Goal: Navigation & Orientation: Find specific page/section

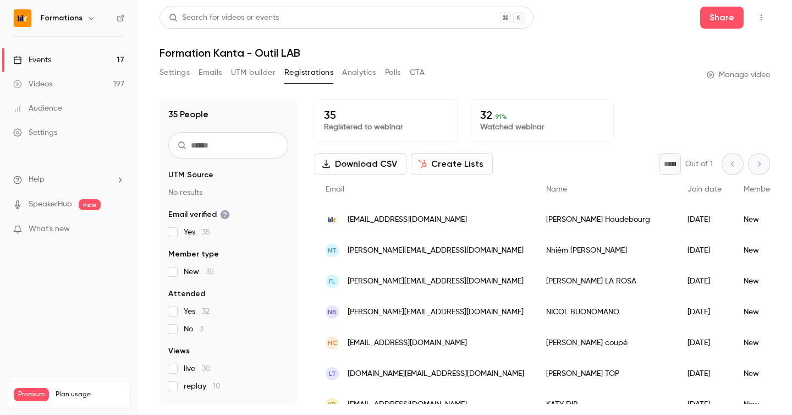
click at [84, 54] on link "Events 17" at bounding box center [69, 60] width 138 height 24
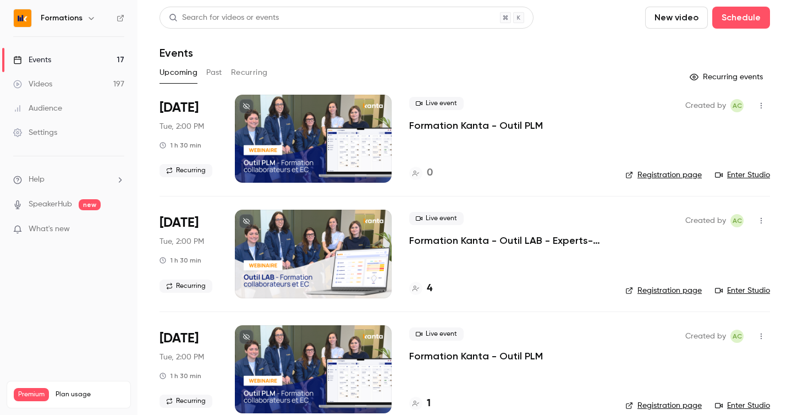
click at [211, 78] on button "Past" at bounding box center [214, 73] width 16 height 18
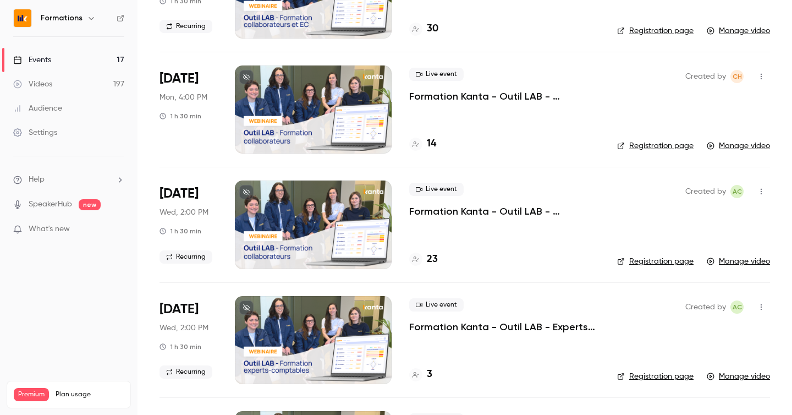
scroll to position [5212, 0]
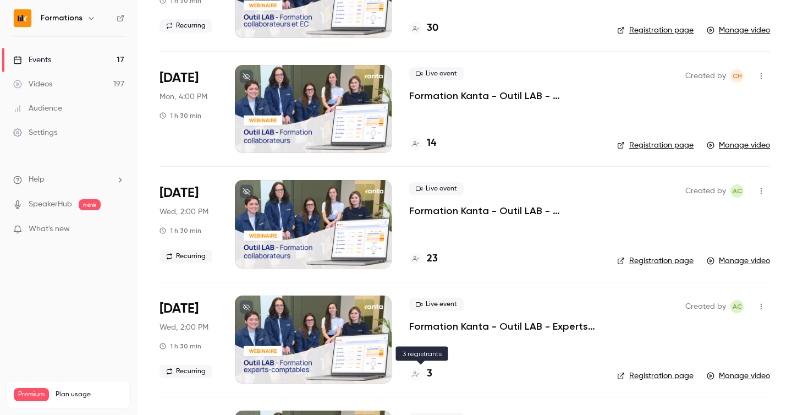
click at [431, 374] on h4 "3" at bounding box center [430, 373] width 6 height 15
click at [425, 259] on div "23" at bounding box center [423, 258] width 29 height 15
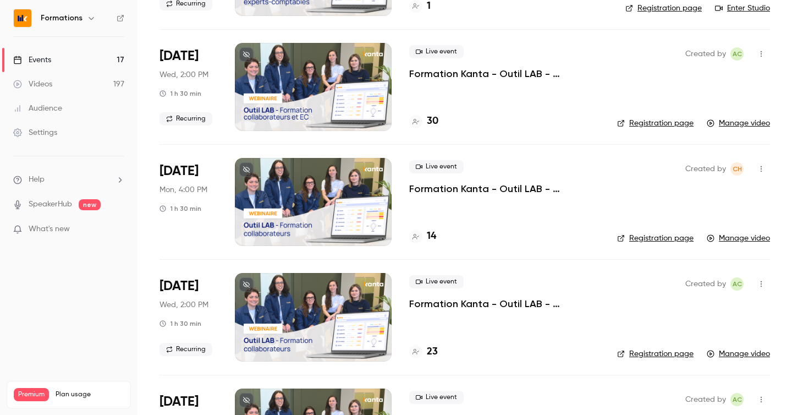
scroll to position [5114, 0]
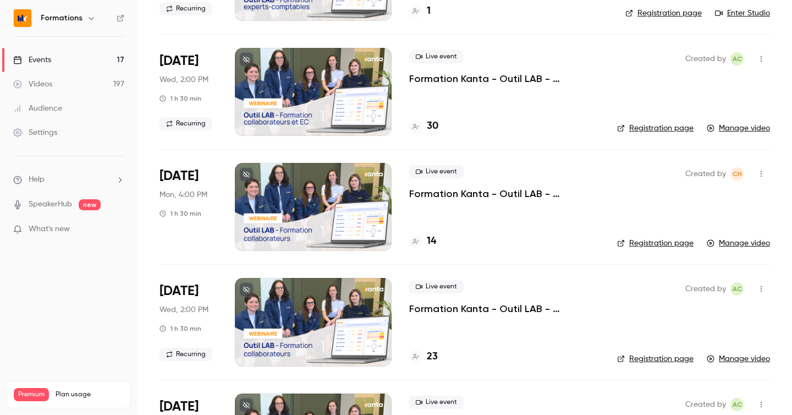
click at [430, 244] on h4 "14" at bounding box center [431, 241] width 9 height 15
click at [427, 127] on h4 "30" at bounding box center [433, 126] width 12 height 15
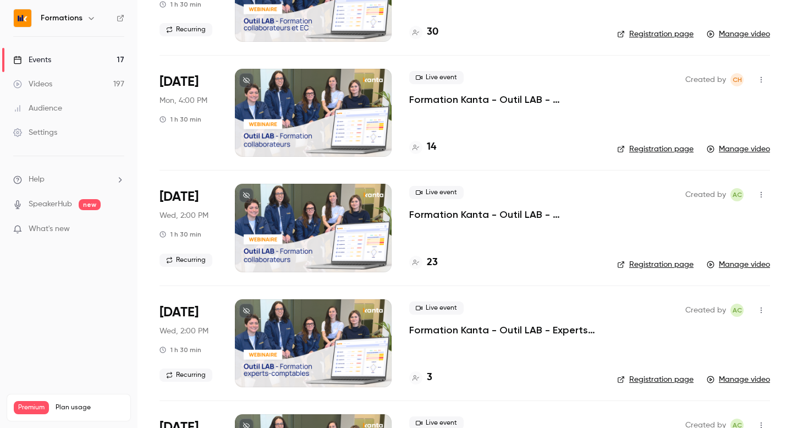
scroll to position [5210, 0]
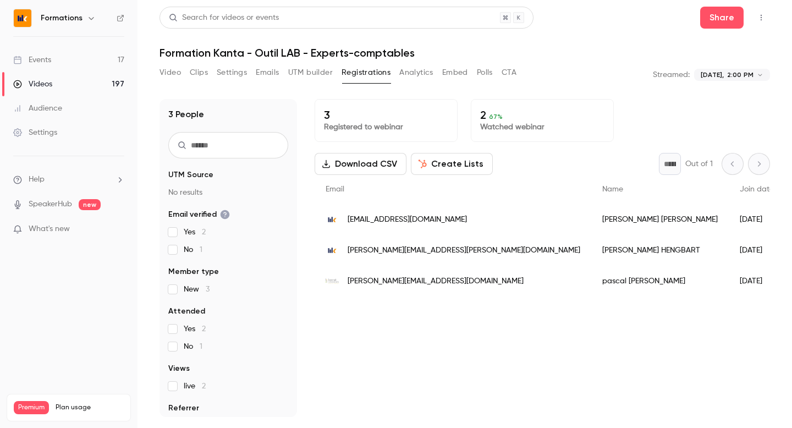
click at [487, 70] on button "Polls" at bounding box center [485, 73] width 16 height 18
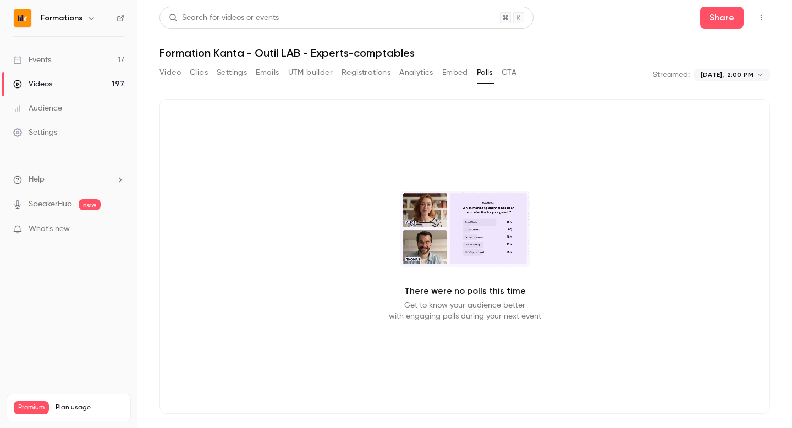
click at [504, 69] on button "CTA" at bounding box center [509, 73] width 15 height 18
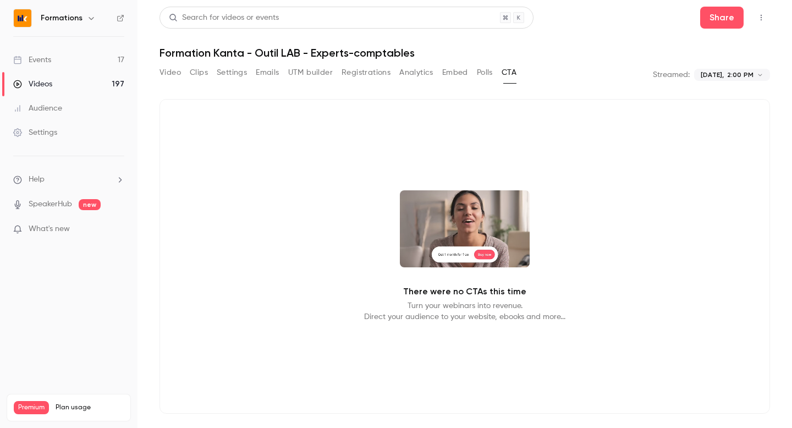
click at [476, 69] on div "Video Clips Settings Emails UTM builder Registrations Analytics Embed Polls CTA" at bounding box center [338, 73] width 357 height 18
click at [484, 71] on button "Polls" at bounding box center [485, 73] width 16 height 18
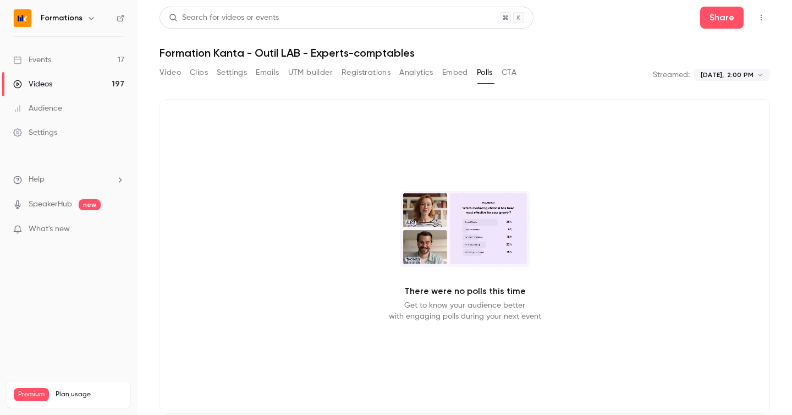
click at [39, 52] on link "Events 17" at bounding box center [69, 60] width 138 height 24
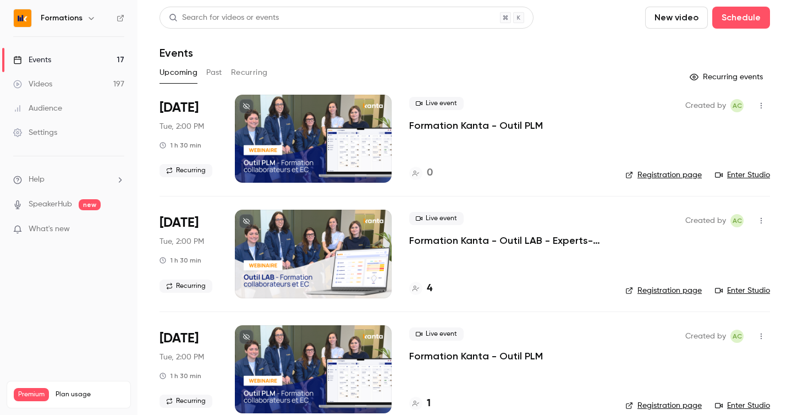
click at [218, 75] on button "Past" at bounding box center [214, 73] width 16 height 18
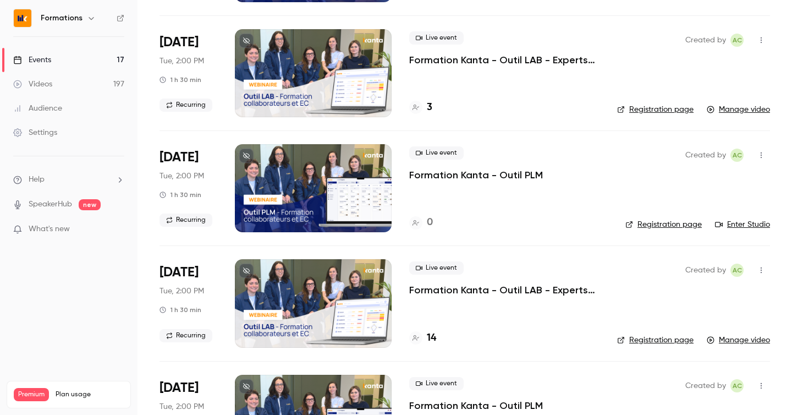
scroll to position [299, 0]
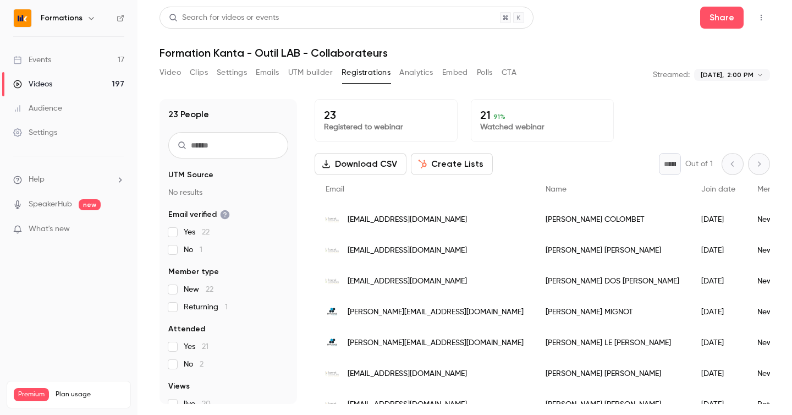
click at [489, 50] on h1 "Formation Kanta - Outil LAB - Collaborateurs" at bounding box center [465, 52] width 611 height 13
click at [487, 70] on button "Polls" at bounding box center [485, 73] width 16 height 18
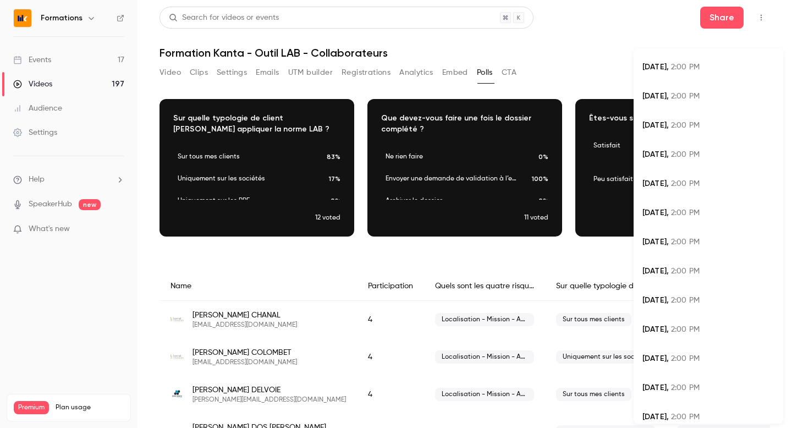
click at [713, 73] on body "**********" at bounding box center [396, 214] width 792 height 428
click at [667, 248] on div "May 28, 2:00 PM" at bounding box center [709, 243] width 132 height 12
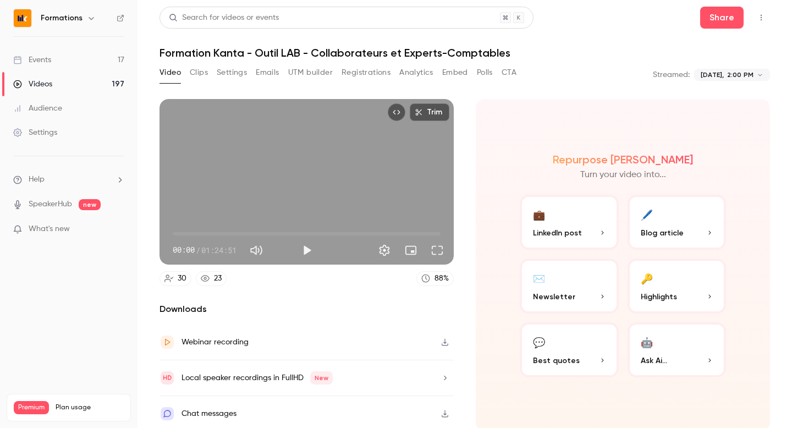
click at [478, 73] on button "Polls" at bounding box center [485, 73] width 16 height 18
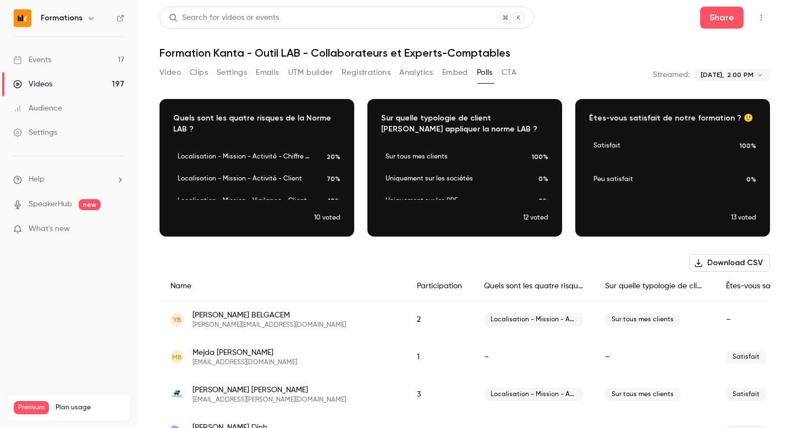
click at [324, 51] on h1 "Formation Kanta - Outil LAB - Collaborateurs et Experts-Comptables" at bounding box center [465, 52] width 611 height 13
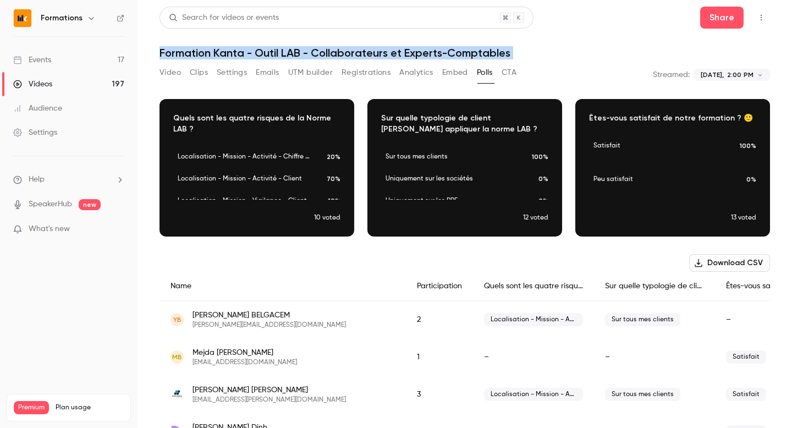
click at [324, 51] on h1 "Formation Kanta - Outil LAB - Collaborateurs et Experts-Comptables" at bounding box center [465, 52] width 611 height 13
copy div "Formation Kanta - Outil LAB - Collaborateurs et Experts-Comptables Video Clips …"
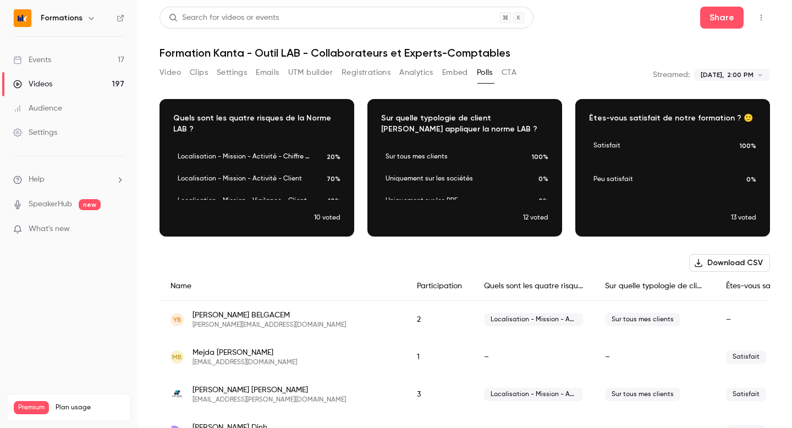
click at [707, 76] on body "**********" at bounding box center [396, 214] width 792 height 428
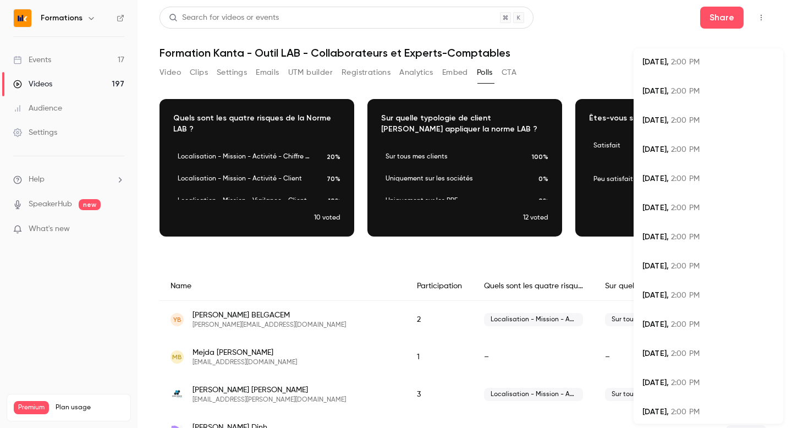
scroll to position [42, 0]
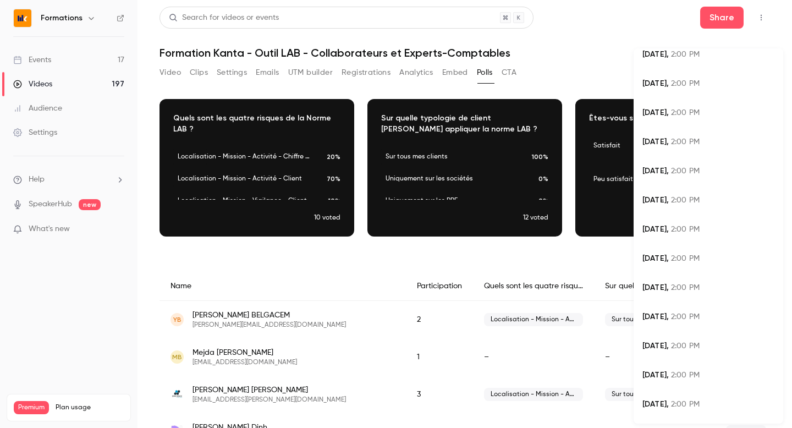
click at [673, 178] on li "Jun 11, 2:00 PM" at bounding box center [709, 171] width 150 height 29
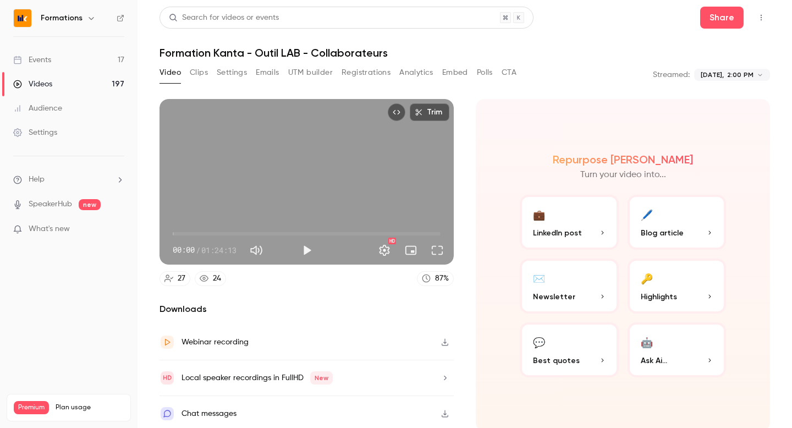
click at [484, 69] on button "Polls" at bounding box center [485, 73] width 16 height 18
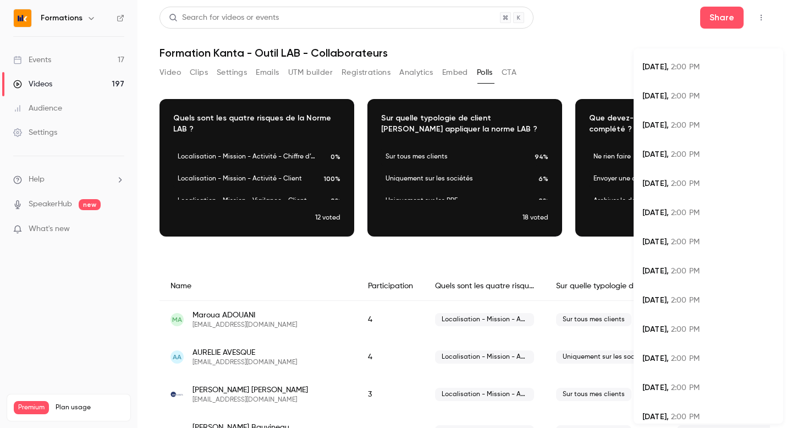
click at [727, 78] on body "**********" at bounding box center [396, 214] width 792 height 428
click at [655, 184] on span "Jun 18," at bounding box center [656, 183] width 26 height 9
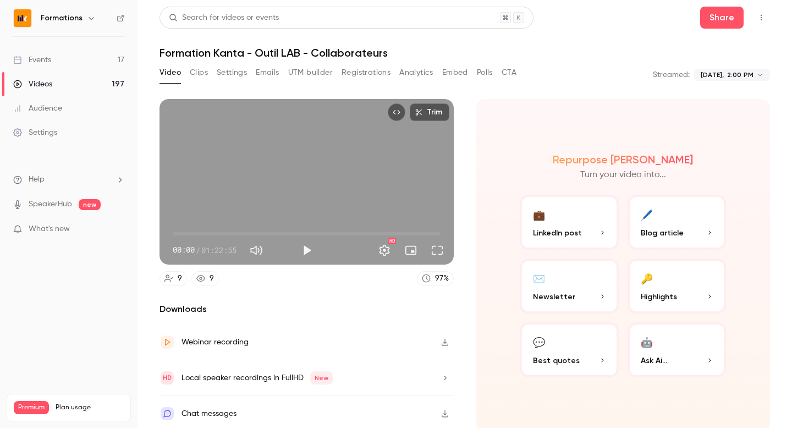
click at [484, 73] on button "Polls" at bounding box center [485, 73] width 16 height 18
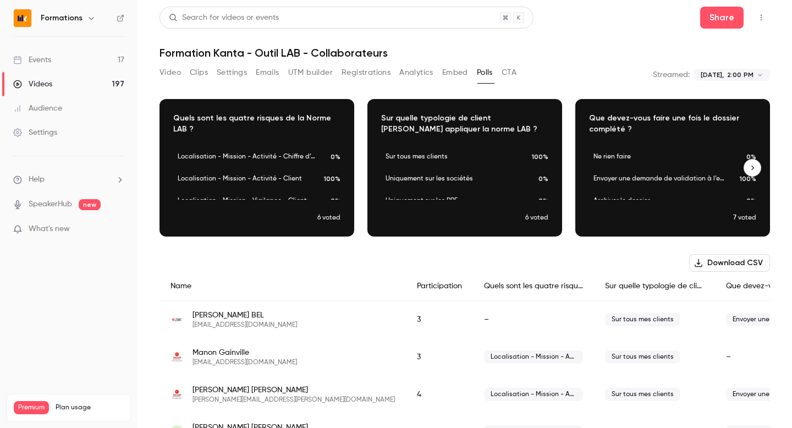
scroll to position [1, 0]
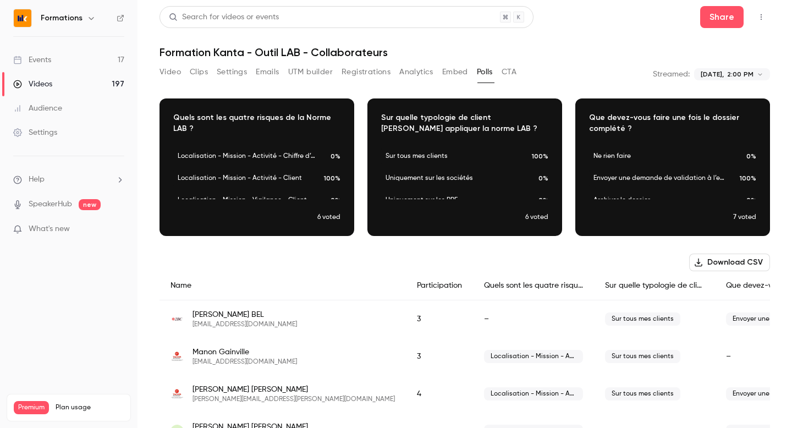
click at [721, 75] on body "**********" at bounding box center [396, 214] width 792 height 428
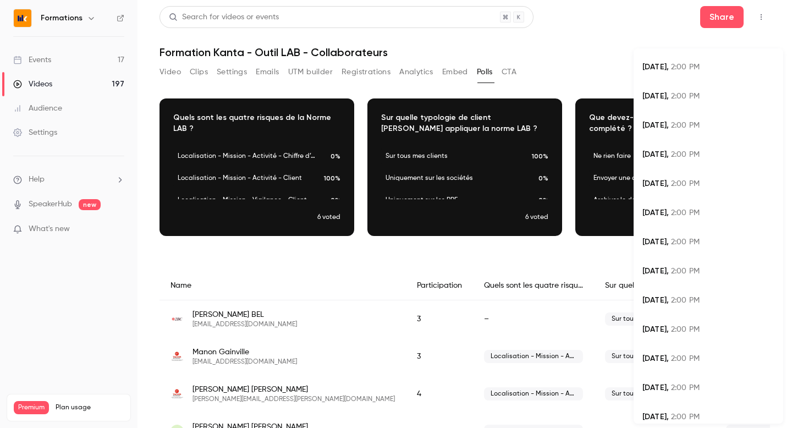
click at [683, 154] on span "2:00 PM" at bounding box center [685, 155] width 29 height 8
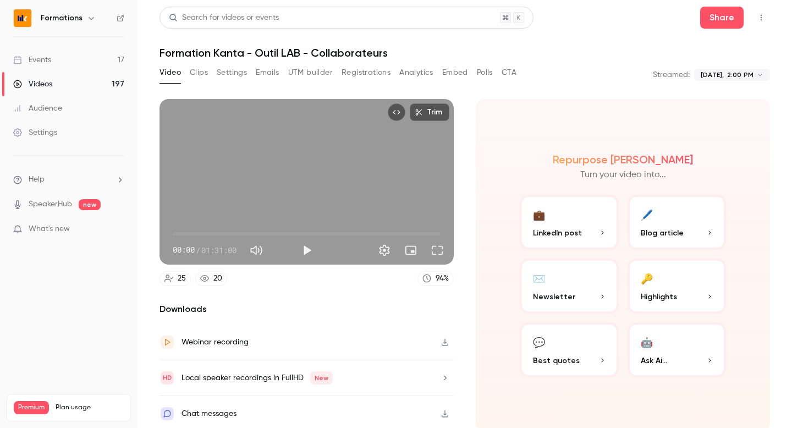
click at [489, 73] on button "Polls" at bounding box center [485, 73] width 16 height 18
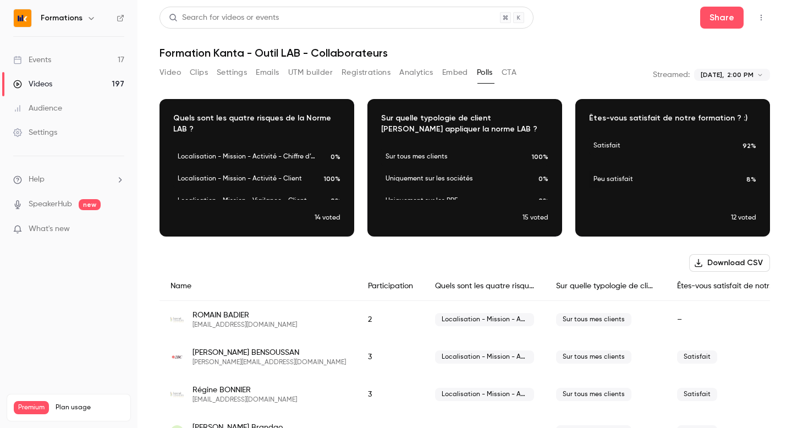
click at [716, 75] on body "**********" at bounding box center [396, 214] width 792 height 428
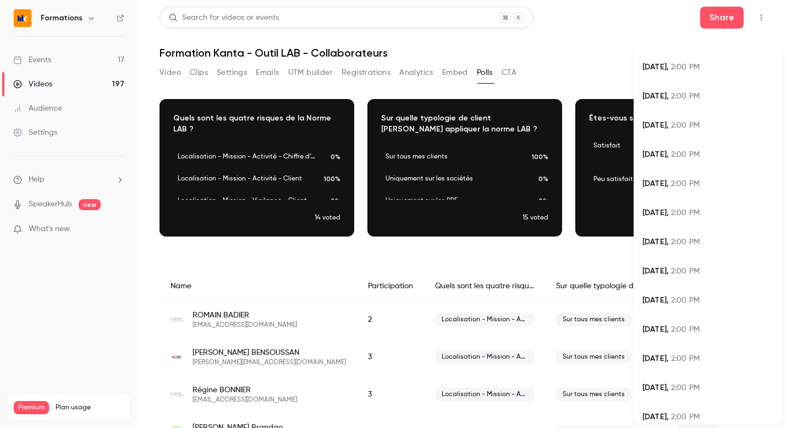
click at [671, 125] on span "2:00 PM" at bounding box center [685, 126] width 29 height 8
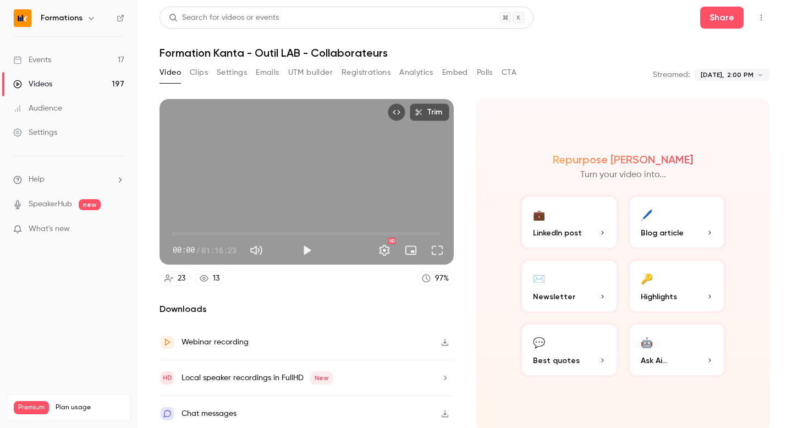
click at [479, 78] on button "Polls" at bounding box center [485, 73] width 16 height 18
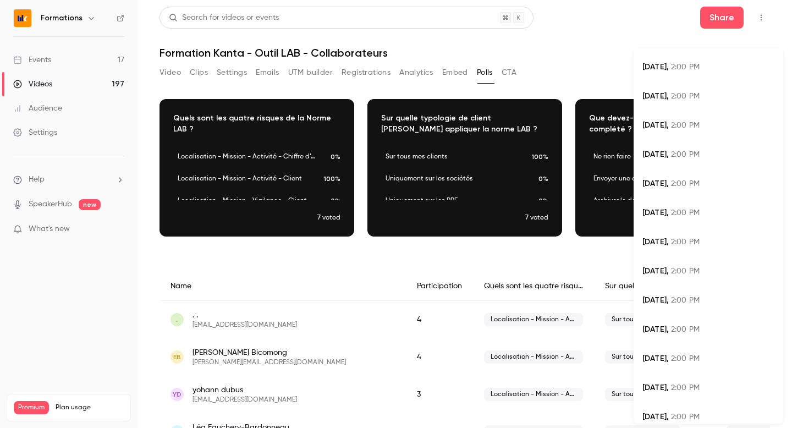
click at [718, 74] on body "**********" at bounding box center [396, 214] width 792 height 428
click at [654, 96] on span "Jul 9," at bounding box center [656, 95] width 26 height 9
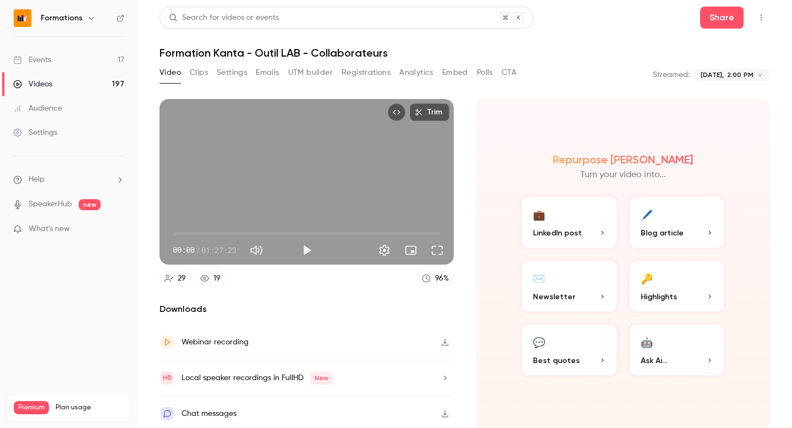
click at [476, 71] on div "Video Clips Settings Emails UTM builder Registrations Analytics Embed Polls CTA" at bounding box center [338, 73] width 357 height 18
click at [489, 72] on button "Polls" at bounding box center [485, 73] width 16 height 18
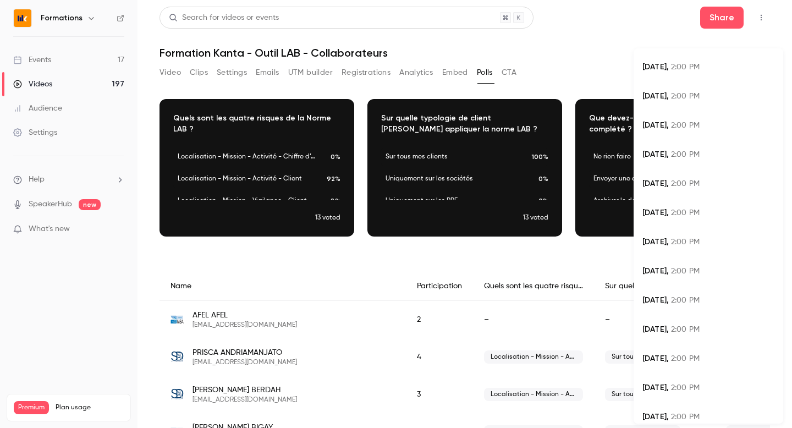
click at [716, 72] on body "**********" at bounding box center [396, 214] width 792 height 428
click at [551, 75] on div at bounding box center [396, 214] width 792 height 428
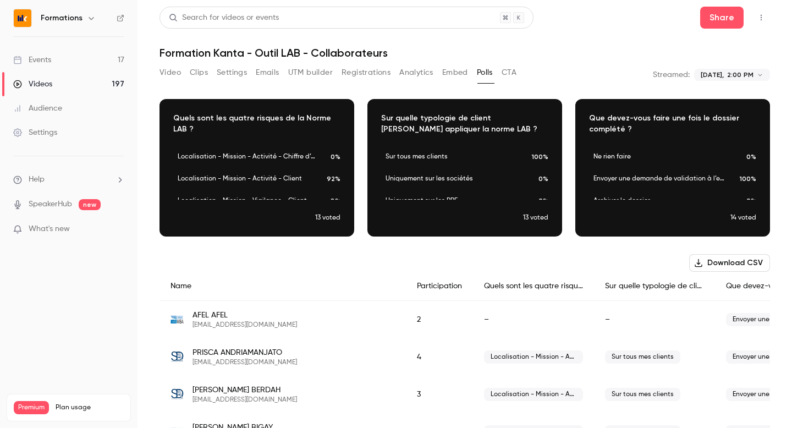
click at [165, 70] on button "Video" at bounding box center [170, 73] width 21 height 18
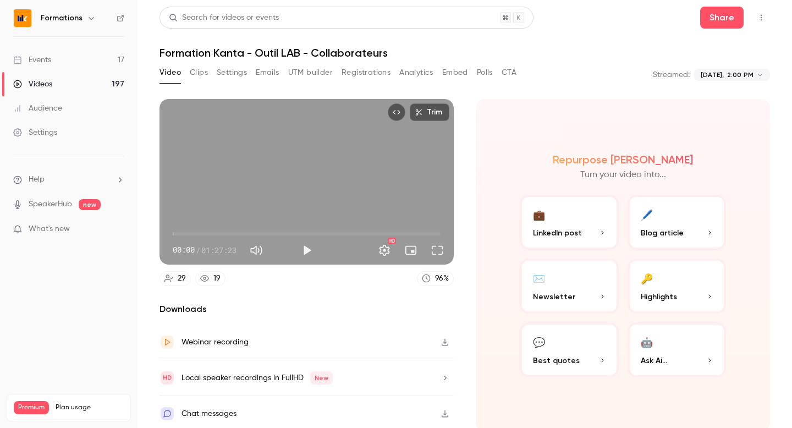
click at [282, 233] on span "00:00" at bounding box center [307, 234] width 268 height 18
click at [310, 255] on button "Play" at bounding box center [307, 250] width 22 height 22
click at [310, 255] on button "Pause" at bounding box center [307, 250] width 22 height 22
type input "******"
click at [480, 76] on button "Polls" at bounding box center [485, 73] width 16 height 18
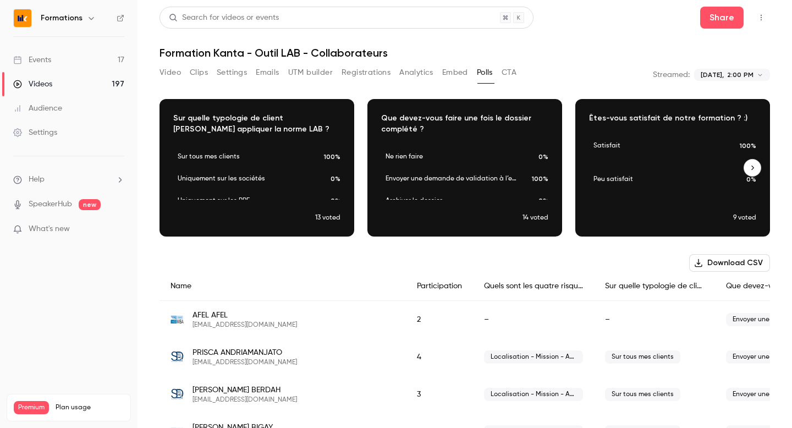
scroll to position [0, 208]
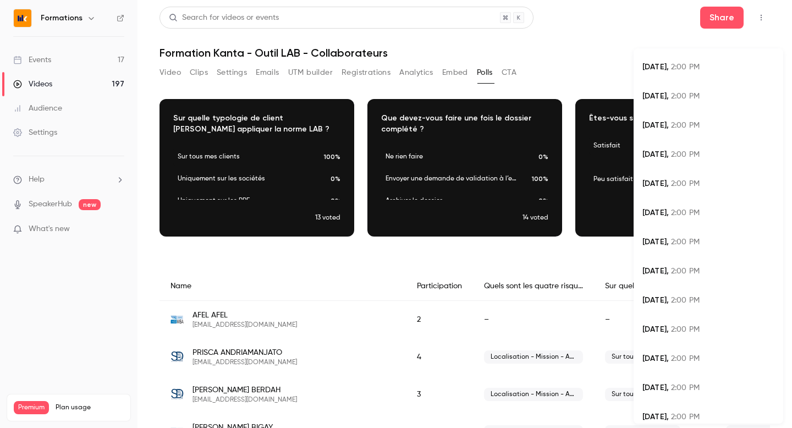
click at [725, 76] on body "**********" at bounding box center [396, 214] width 792 height 428
click at [710, 181] on div "Jun 18, 2:00 PM" at bounding box center [709, 184] width 132 height 12
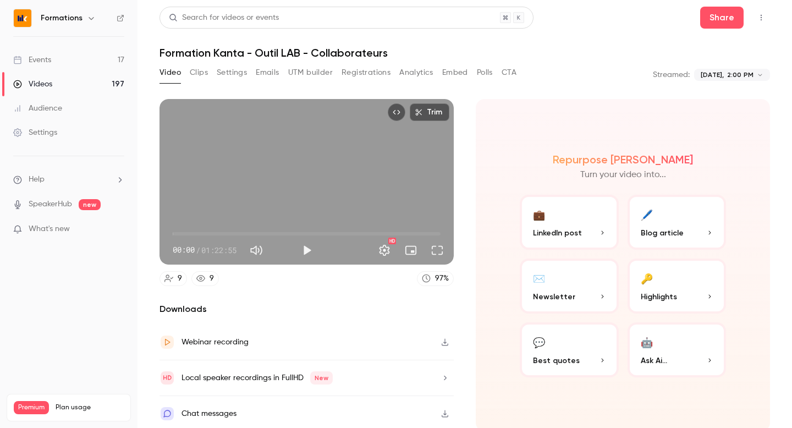
click at [487, 74] on button "Polls" at bounding box center [485, 73] width 16 height 18
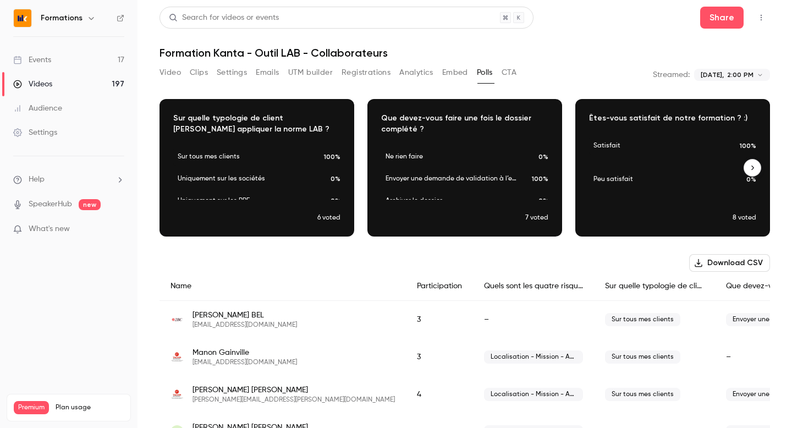
scroll to position [0, 208]
click at [728, 69] on body "**********" at bounding box center [396, 214] width 792 height 428
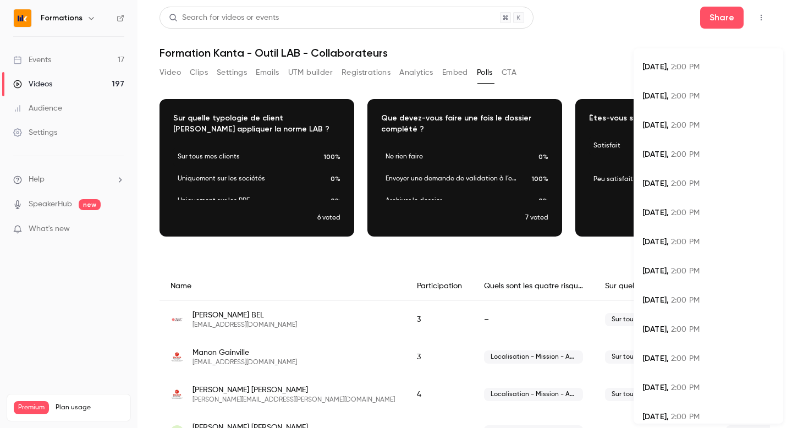
click at [566, 68] on div at bounding box center [396, 214] width 792 height 428
click at [705, 74] on body "**********" at bounding box center [396, 214] width 792 height 428
click at [678, 246] on span "2:00 PM" at bounding box center [685, 242] width 29 height 8
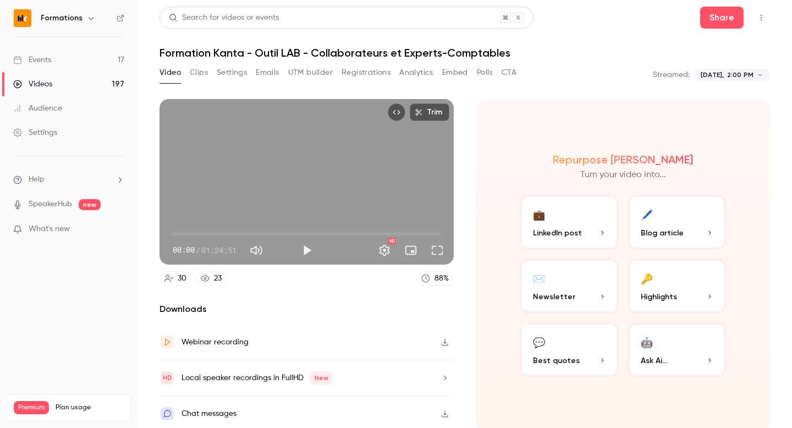
click at [480, 79] on button "Polls" at bounding box center [485, 73] width 16 height 18
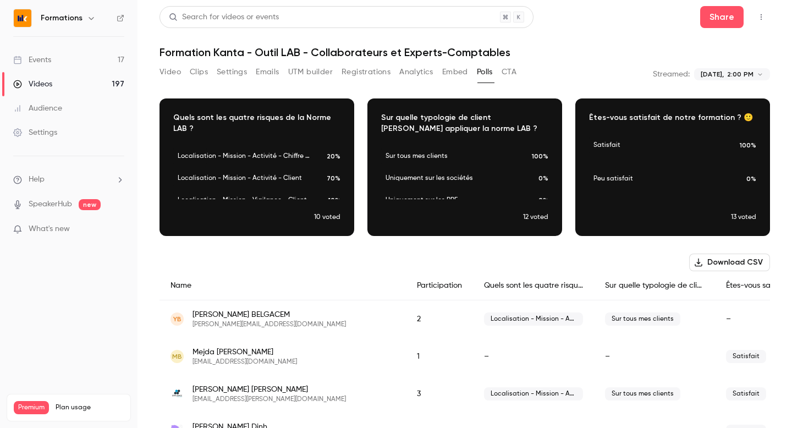
scroll to position [1, 0]
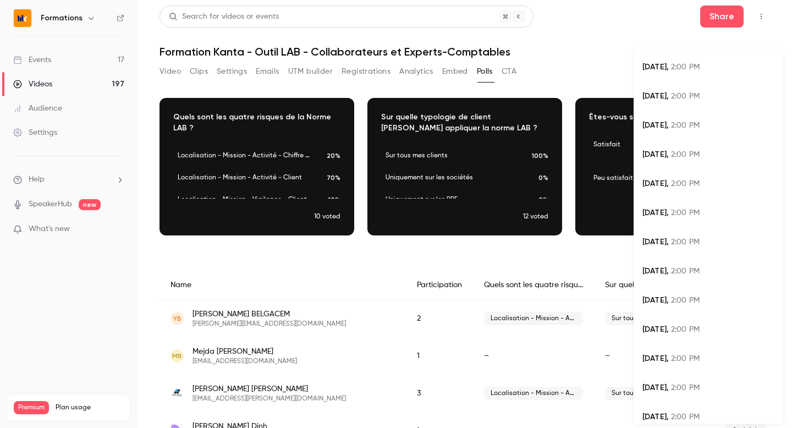
click at [718, 76] on body "**********" at bounding box center [396, 214] width 792 height 428
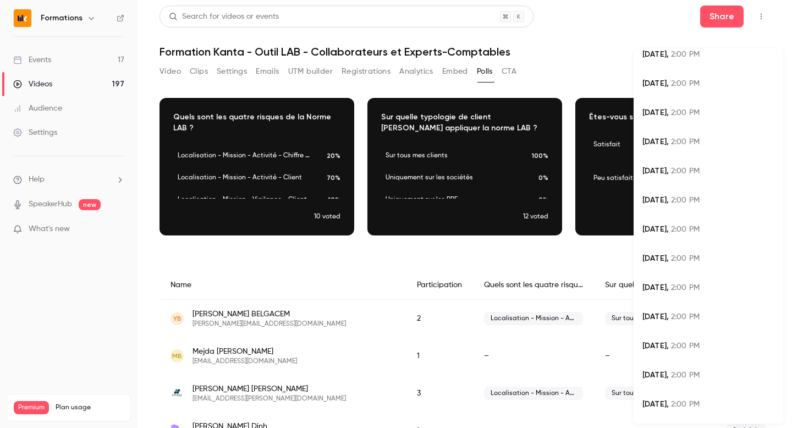
scroll to position [0, 0]
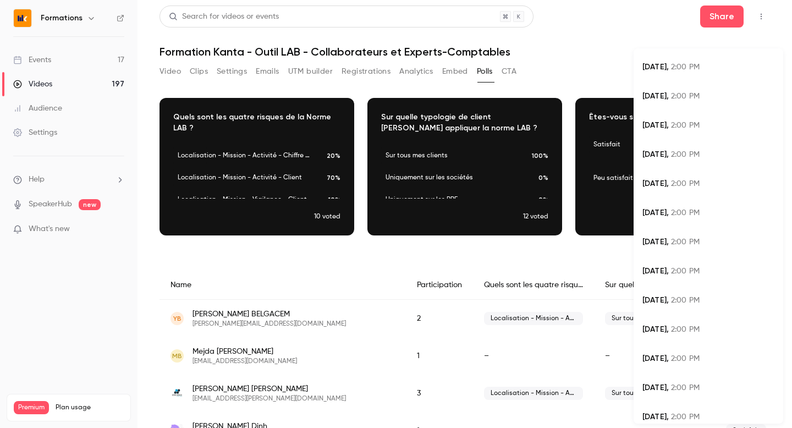
click at [662, 124] on div "Jul 2, 2:00 PM" at bounding box center [709, 126] width 132 height 12
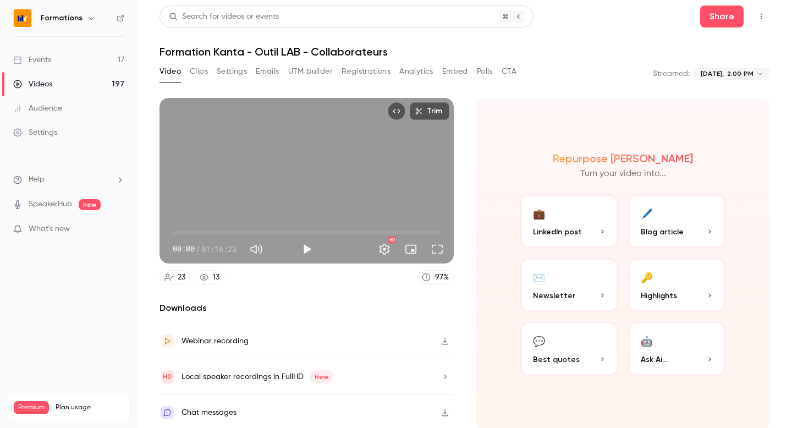
click at [478, 64] on button "Polls" at bounding box center [485, 72] width 16 height 18
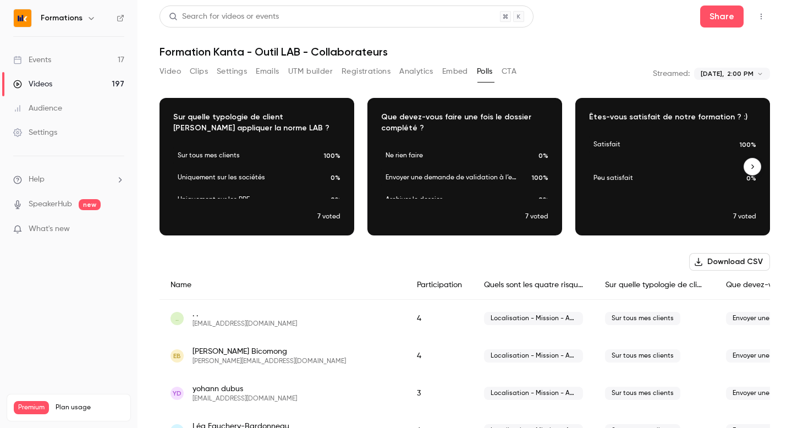
scroll to position [0, 208]
click at [720, 71] on body "**********" at bounding box center [396, 214] width 792 height 428
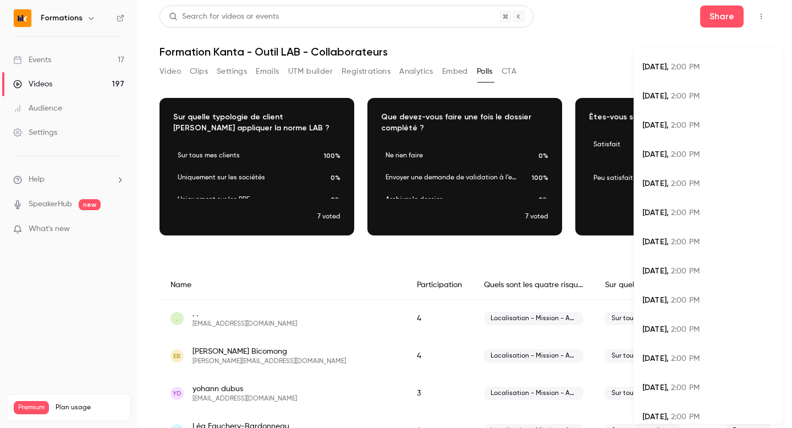
click at [664, 102] on li "Jul 9, 2:00 PM" at bounding box center [709, 96] width 150 height 29
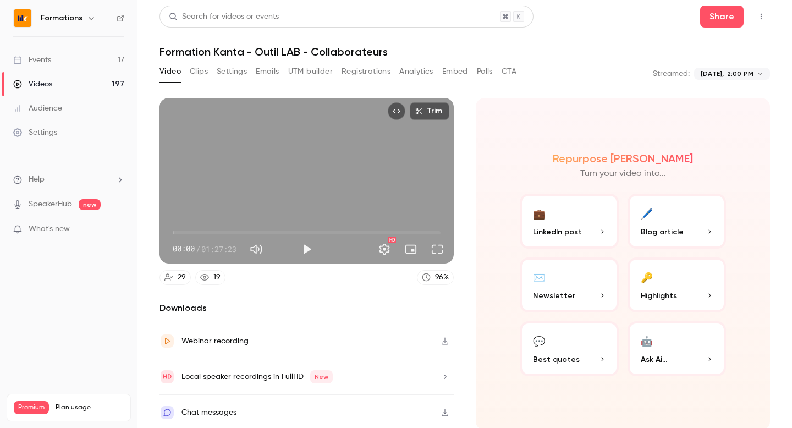
click at [493, 74] on button "Polls" at bounding box center [485, 72] width 16 height 18
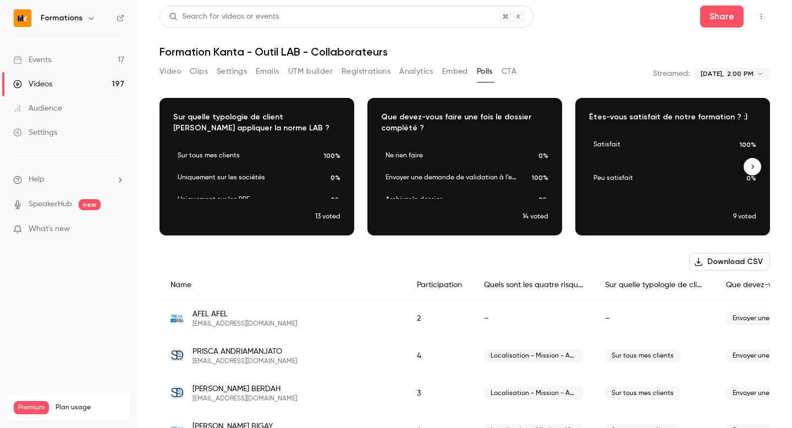
scroll to position [0, 208]
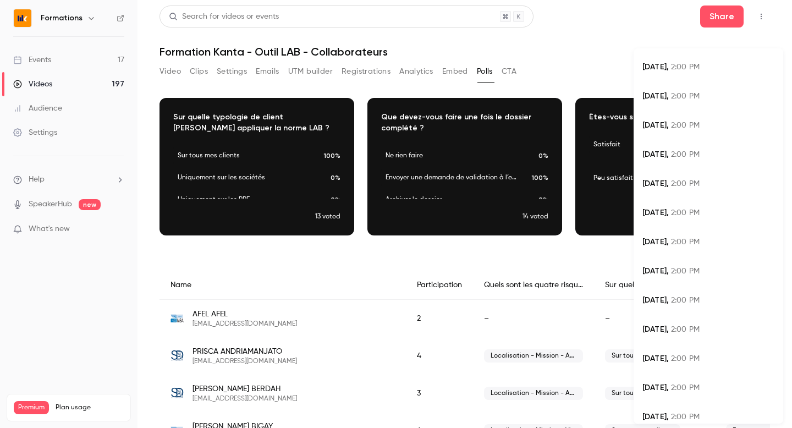
click at [714, 74] on body "**********" at bounding box center [396, 214] width 792 height 428
click at [671, 70] on span "2:00 PM" at bounding box center [685, 67] width 29 height 8
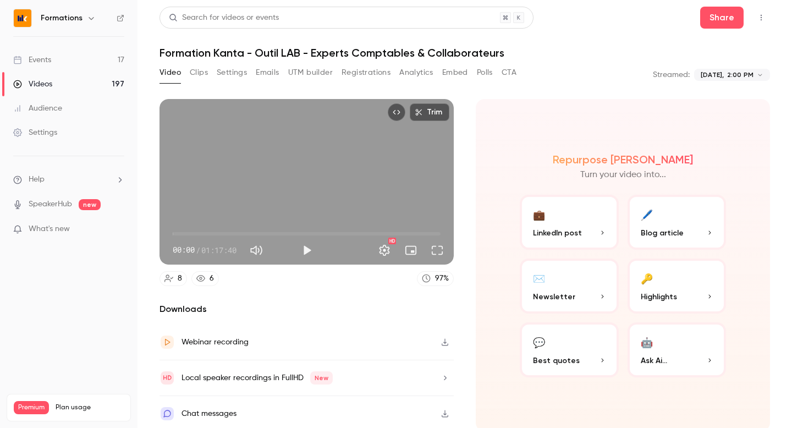
click at [483, 80] on button "Polls" at bounding box center [485, 73] width 16 height 18
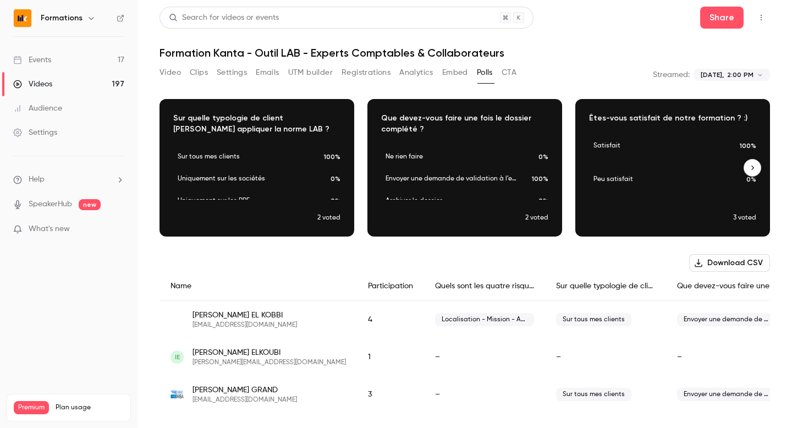
scroll to position [0, 208]
click at [722, 75] on body "**********" at bounding box center [396, 214] width 792 height 428
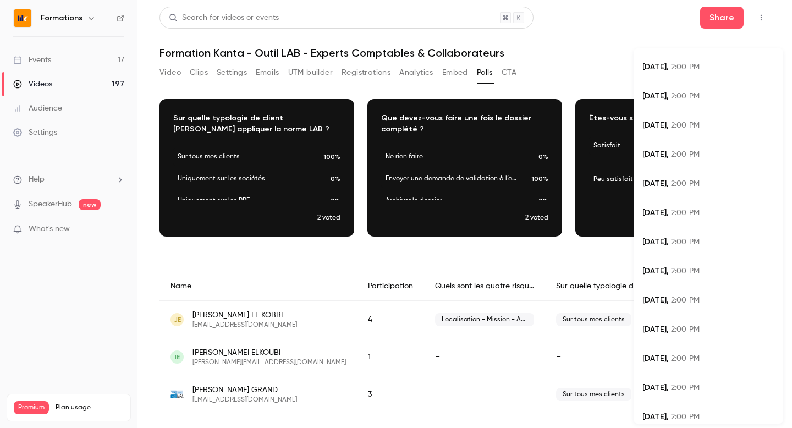
click at [544, 75] on div at bounding box center [396, 214] width 792 height 428
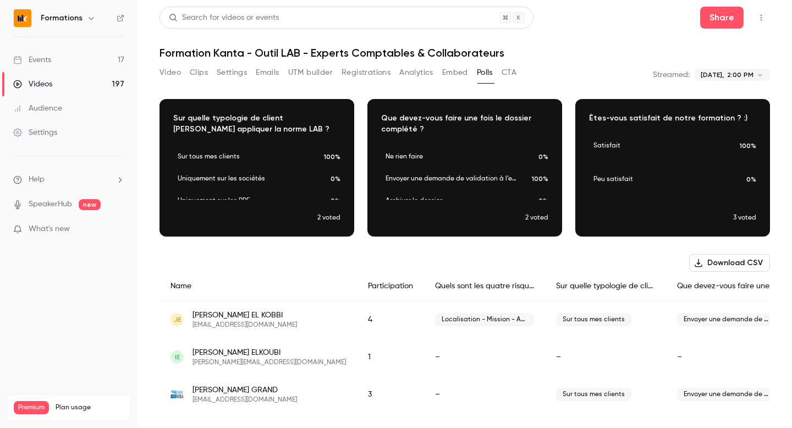
click at [67, 58] on link "Events 17" at bounding box center [69, 60] width 138 height 24
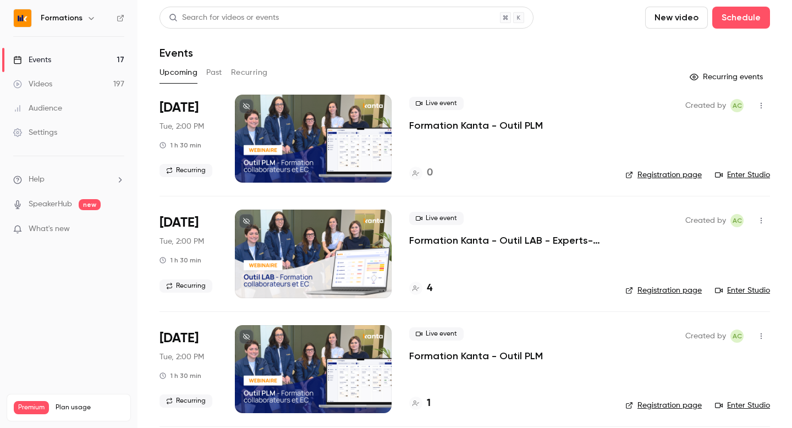
click at [208, 73] on button "Past" at bounding box center [214, 73] width 16 height 18
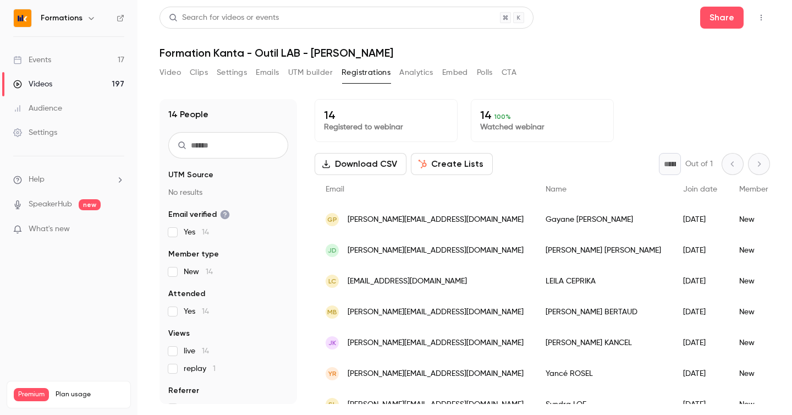
click at [505, 73] on button "CTA" at bounding box center [509, 73] width 15 height 18
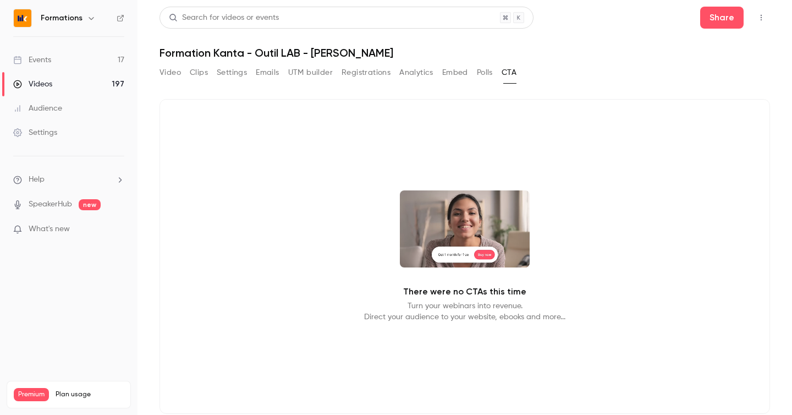
click at [483, 73] on button "Polls" at bounding box center [485, 73] width 16 height 18
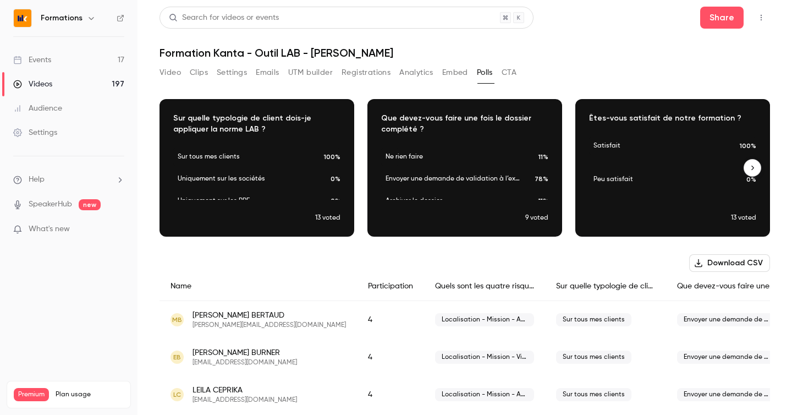
scroll to position [0, 208]
click at [514, 73] on button "CTA" at bounding box center [509, 73] width 15 height 18
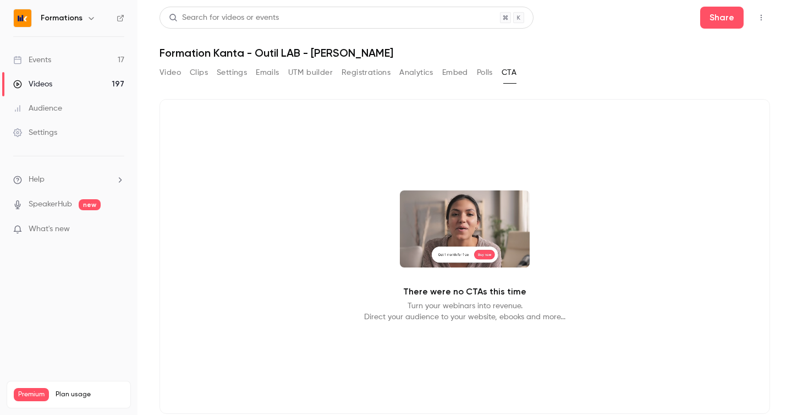
click at [490, 75] on button "Polls" at bounding box center [485, 73] width 16 height 18
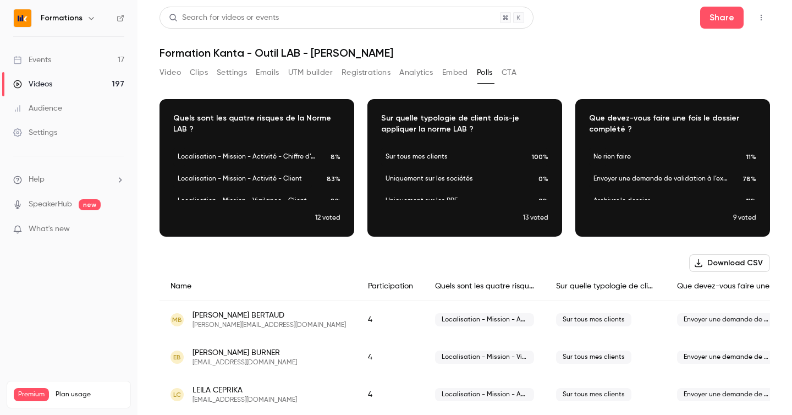
click at [167, 75] on button "Video" at bounding box center [170, 73] width 21 height 18
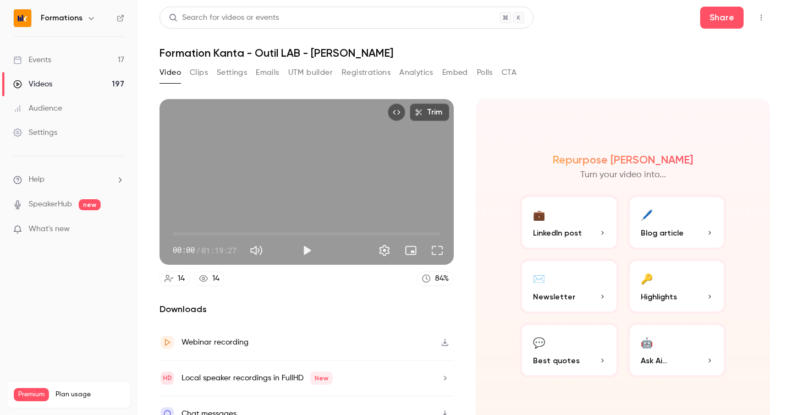
click at [200, 69] on button "Clips" at bounding box center [199, 73] width 18 height 18
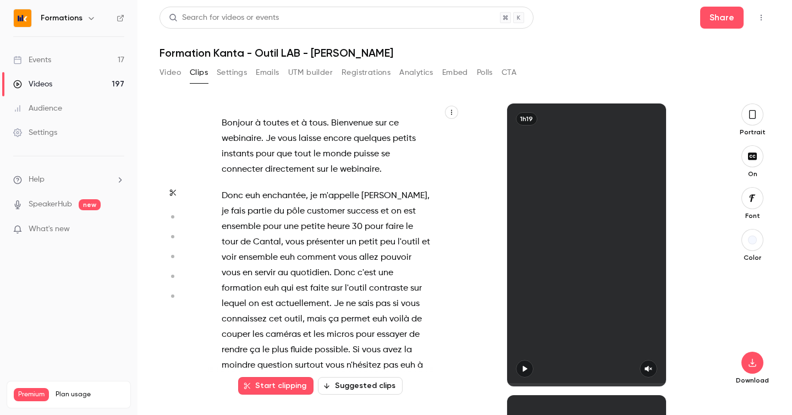
click at [227, 73] on button "Settings" at bounding box center [232, 73] width 30 height 18
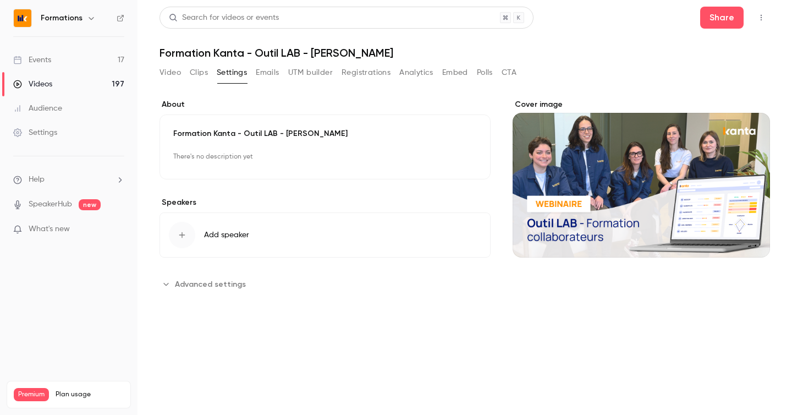
click at [161, 77] on button "Video" at bounding box center [170, 73] width 21 height 18
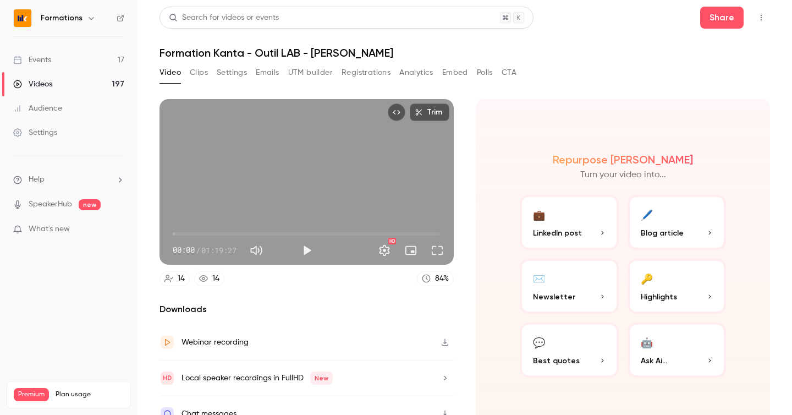
click at [89, 84] on link "Videos 197" at bounding box center [69, 84] width 138 height 24
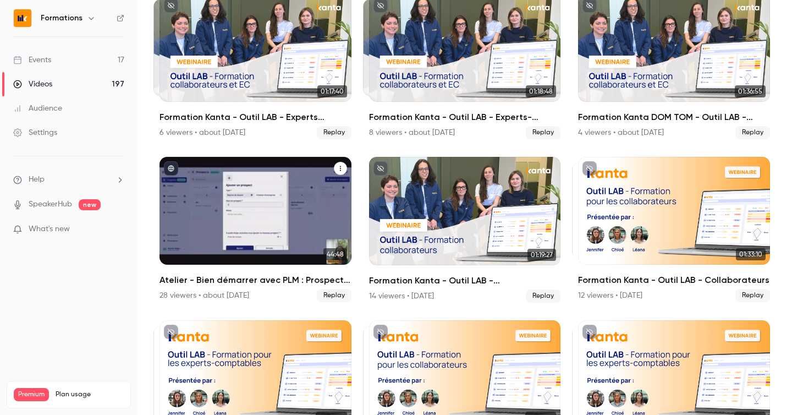
scroll to position [309, 0]
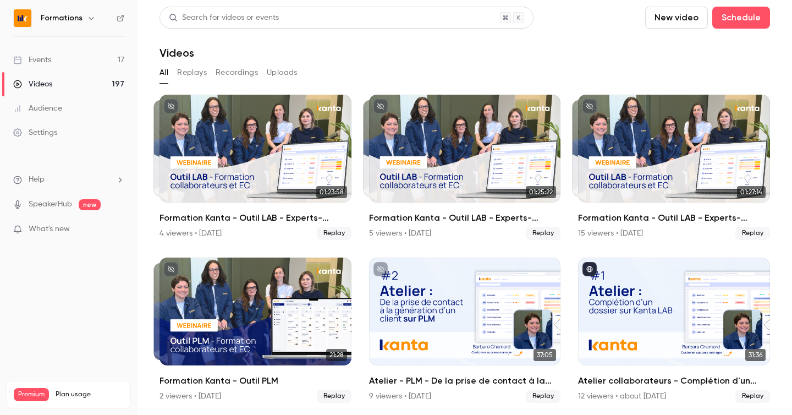
click at [55, 24] on div "Formations" at bounding box center [74, 18] width 67 height 13
click at [59, 17] on h6 "Formations" at bounding box center [62, 18] width 42 height 11
click at [94, 20] on button "button" at bounding box center [91, 18] width 13 height 13
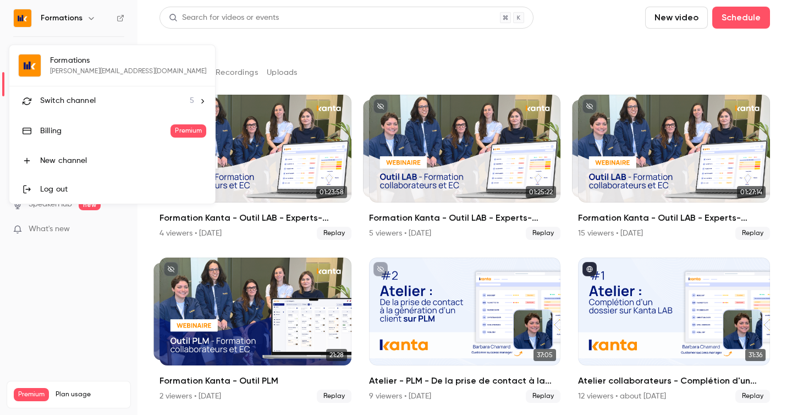
click at [77, 102] on span "Switch channel" at bounding box center [68, 101] width 56 height 12
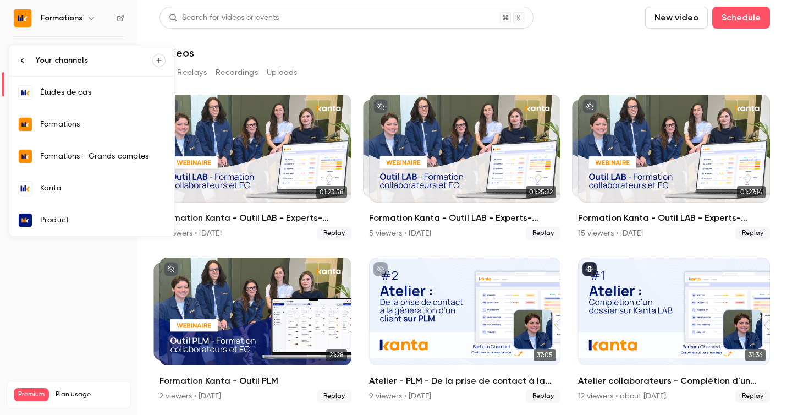
click at [59, 189] on div "Kanta" at bounding box center [102, 188] width 125 height 11
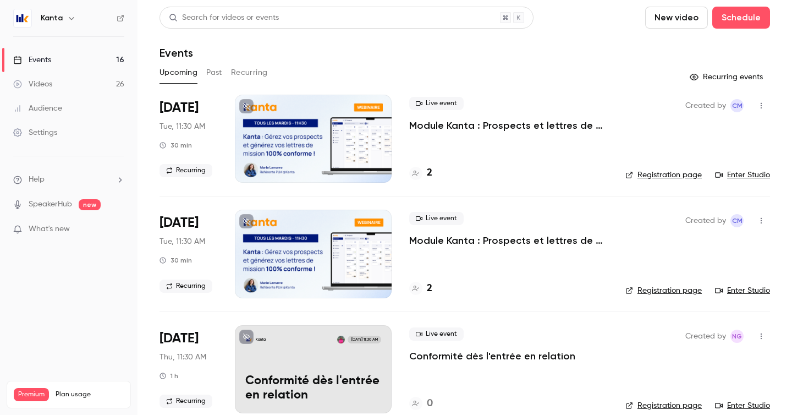
click at [211, 65] on button "Past" at bounding box center [214, 73] width 16 height 18
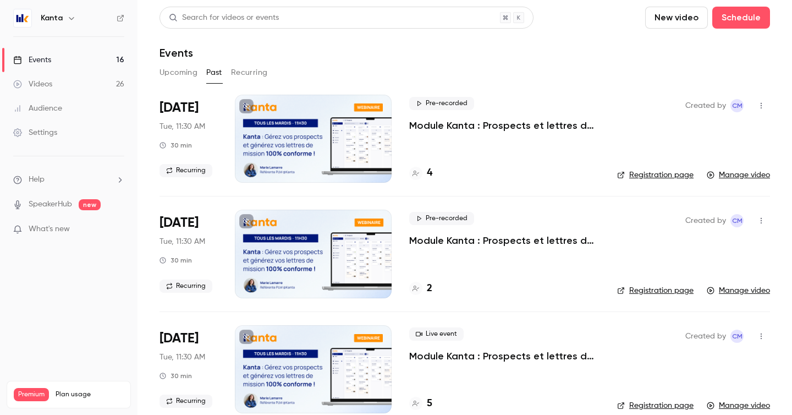
click at [61, 19] on h6 "Kanta" at bounding box center [52, 18] width 22 height 11
click at [68, 19] on icon "button" at bounding box center [71, 18] width 9 height 9
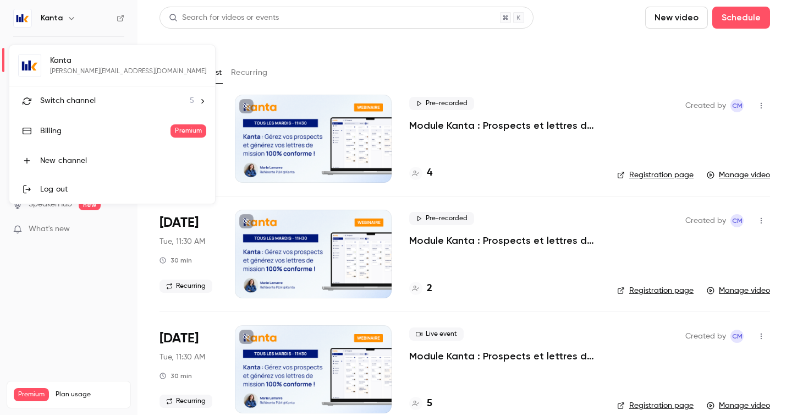
click at [82, 108] on li "Switch channel 5" at bounding box center [112, 100] width 206 height 29
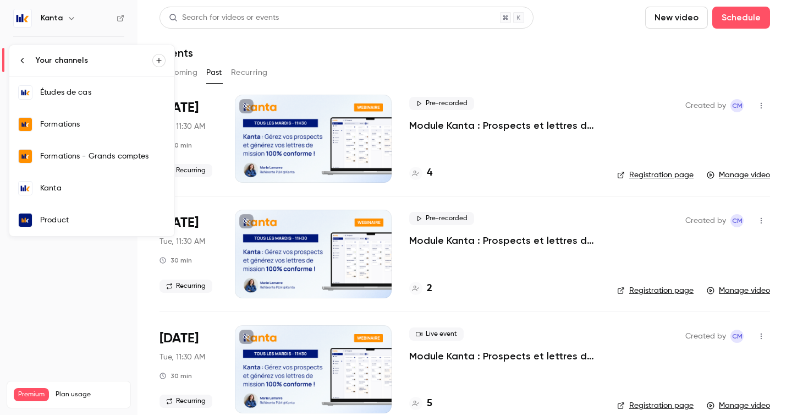
click at [80, 122] on div "Formations" at bounding box center [102, 124] width 125 height 11
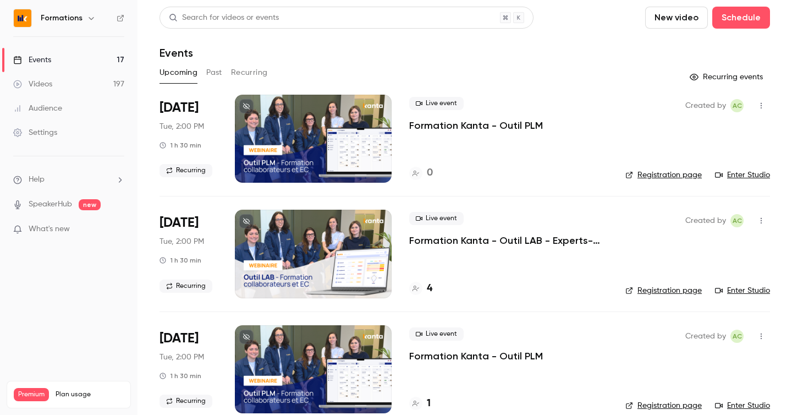
click at [210, 72] on button "Past" at bounding box center [214, 73] width 16 height 18
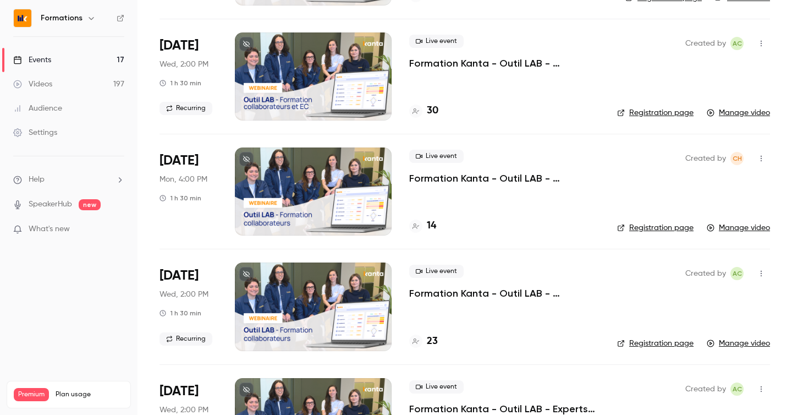
scroll to position [5144, 0]
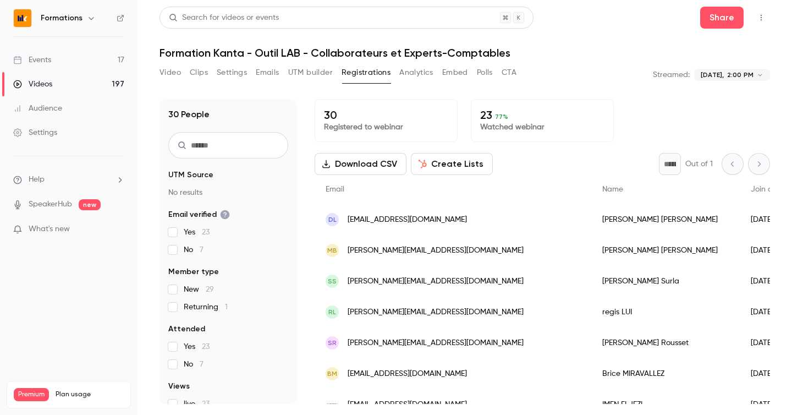
click at [484, 70] on button "Polls" at bounding box center [485, 73] width 16 height 18
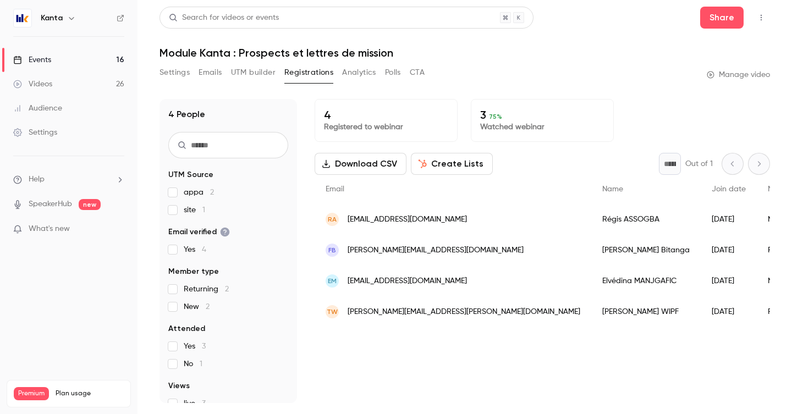
click at [387, 75] on button "Polls" at bounding box center [393, 73] width 16 height 18
